Goal: Manage account settings

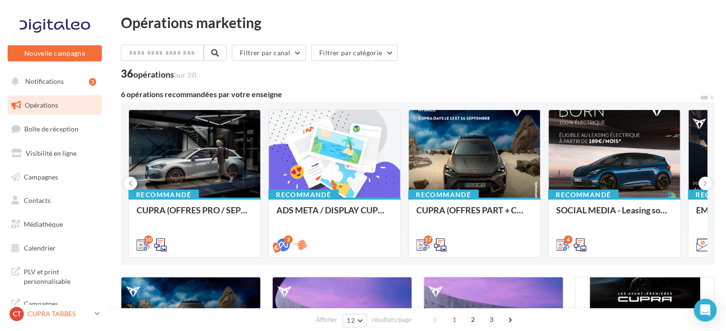
click at [40, 314] on p "CUPRA TARBES" at bounding box center [59, 314] width 63 height 10
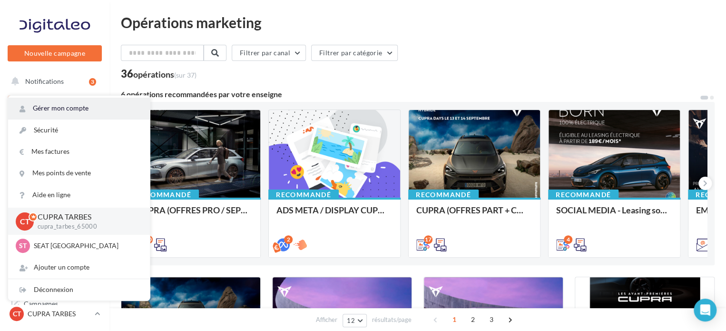
click at [100, 114] on link "Gérer mon compte" at bounding box center [79, 108] width 142 height 21
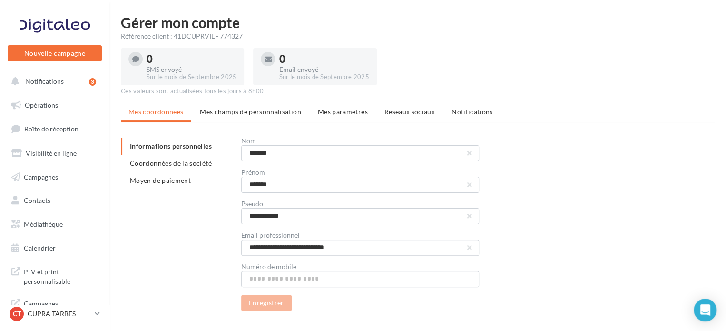
drag, startPoint x: 242, startPoint y: 36, endPoint x: 173, endPoint y: 41, distance: 69.2
click at [173, 41] on div "**********" at bounding box center [417, 170] width 617 height 311
click at [324, 31] on div "Référence client : 41DCUPRVIL - 774327" at bounding box center [418, 36] width 594 height 10
click at [253, 108] on span "Mes champs de personnalisation" at bounding box center [250, 112] width 101 height 8
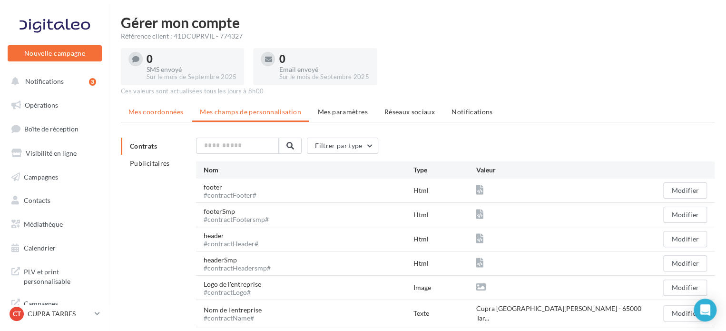
click at [173, 119] on li "Mes coordonnées" at bounding box center [156, 111] width 70 height 17
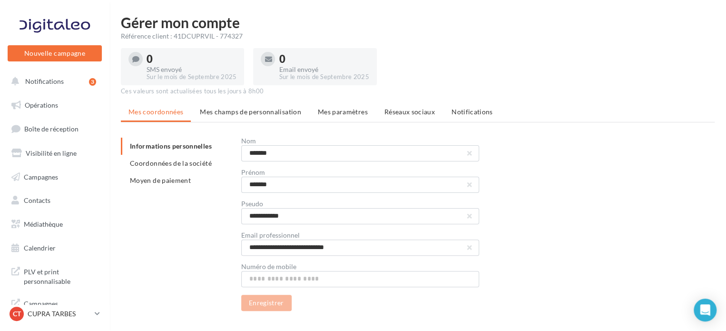
drag, startPoint x: 249, startPoint y: 38, endPoint x: 173, endPoint y: 37, distance: 76.2
click at [173, 37] on div "Référence client : 41DCUPRVIL - 774327" at bounding box center [418, 36] width 594 height 10
copy div "41DCUPRVIL - 774327"
click at [407, 78] on div "0 SMS envoyé Sur le mois de Septembre 2025 0 Email envoyé Sur le mois de Septem…" at bounding box center [418, 65] width 594 height 40
click at [58, 307] on div "CT CUPRA TARBES cupra_tarbes_65000" at bounding box center [50, 314] width 81 height 14
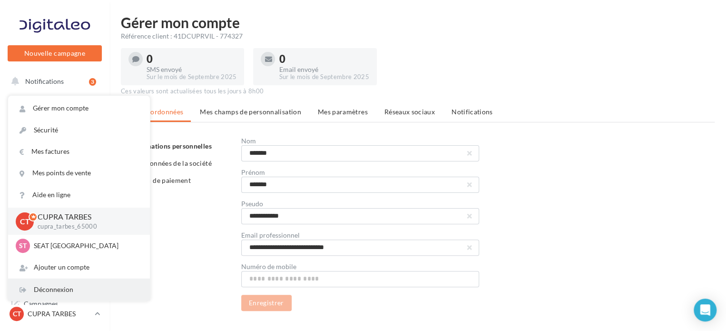
click at [62, 290] on div "Déconnexion" at bounding box center [79, 289] width 142 height 21
